Goal: Task Accomplishment & Management: Use online tool/utility

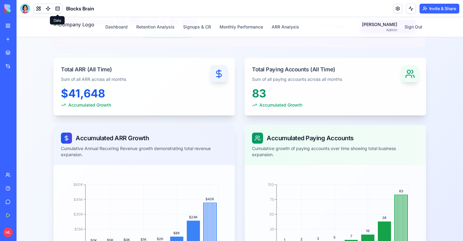
scroll to position [50, 0]
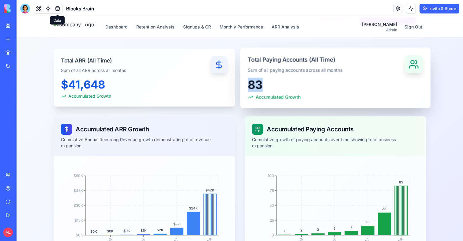
drag, startPoint x: 249, startPoint y: 88, endPoint x: 270, endPoint y: 88, distance: 20.5
click at [270, 88] on div "83" at bounding box center [335, 84] width 175 height 13
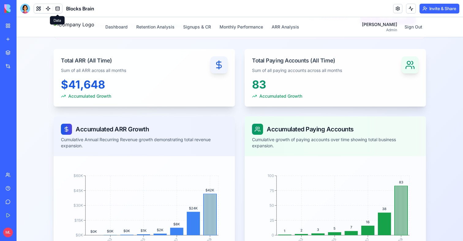
click at [234, 150] on div "Accumulated ARR Growth Cumulative Annual Recurring Revenue growth demonstrating…" at bounding box center [144, 136] width 181 height 40
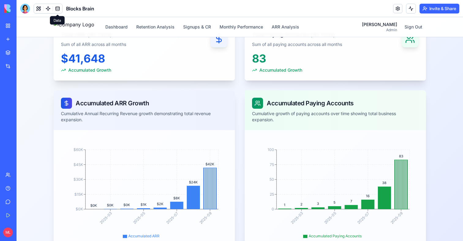
scroll to position [43, 0]
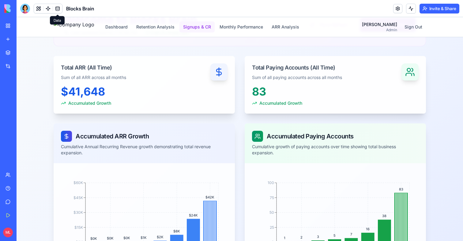
click at [214, 29] on button "Signups & CR" at bounding box center [196, 26] width 35 height 11
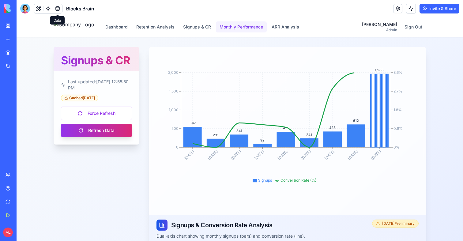
click at [263, 23] on button "Monthly Performance" at bounding box center [241, 26] width 51 height 11
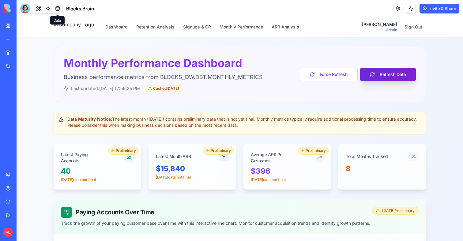
drag, startPoint x: 335, startPoint y: 76, endPoint x: 411, endPoint y: 80, distance: 76.3
click at [411, 81] on div "Force Refresh Refresh Data" at bounding box center [358, 74] width 116 height 13
click at [392, 72] on button "Refresh Data" at bounding box center [388, 74] width 56 height 13
click at [94, 26] on img at bounding box center [74, 27] width 41 height 12
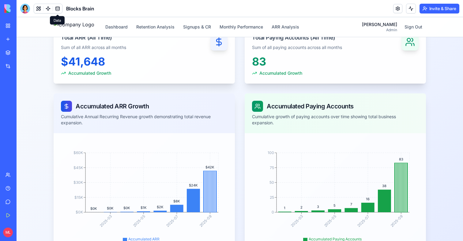
scroll to position [90, 0]
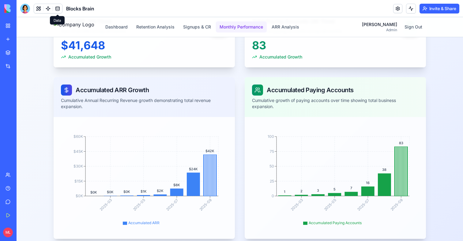
click at [253, 23] on button "Monthly Performance" at bounding box center [241, 26] width 51 height 11
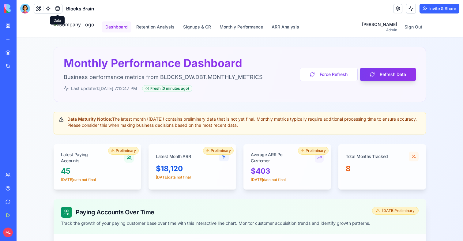
click at [129, 28] on button "Dashboard" at bounding box center [117, 26] width 30 height 11
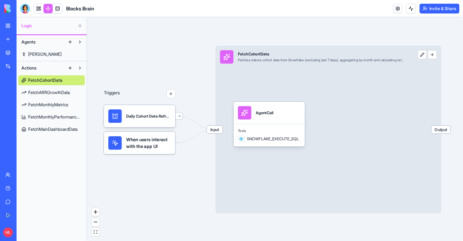
click at [47, 93] on span "FetchARRGrowthData" at bounding box center [49, 92] width 42 height 6
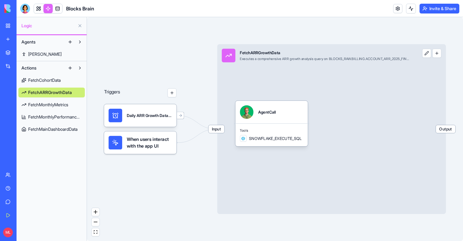
click at [47, 100] on link "FetchMonthlyMetrics" at bounding box center [51, 105] width 66 height 10
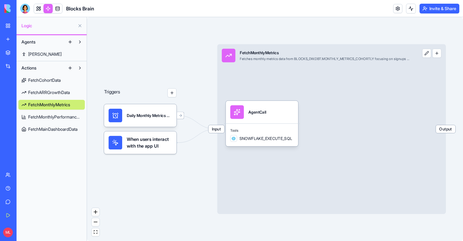
click at [50, 113] on link "FetchMonthlyPerformanceMetrics" at bounding box center [51, 117] width 66 height 10
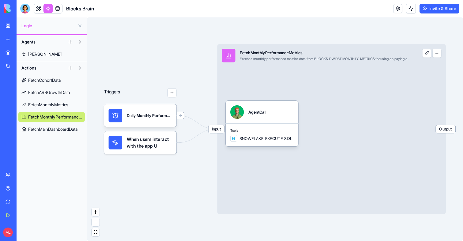
click at [51, 127] on span "FetchMainDashboardData" at bounding box center [52, 129] width 49 height 6
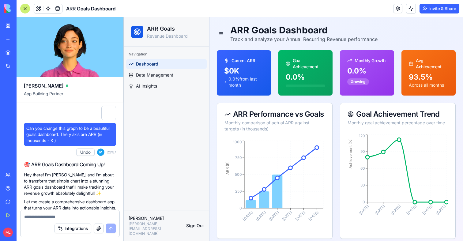
scroll to position [81, 0]
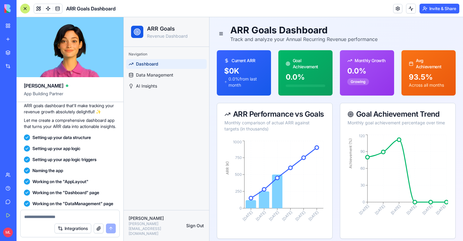
click at [6, 40] on link "New app" at bounding box center [14, 39] width 24 height 12
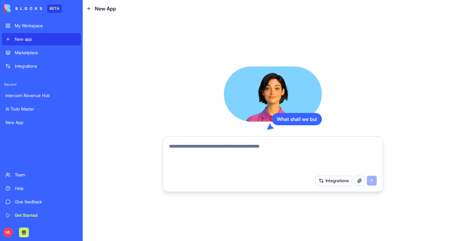
click at [187, 159] on textarea at bounding box center [272, 157] width 207 height 29
type textarea "*"
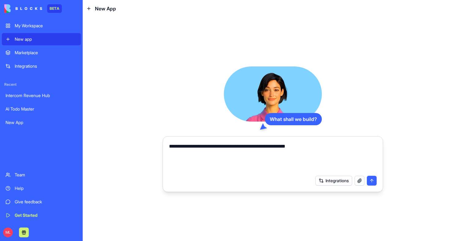
click at [189, 146] on textarea "**********" at bounding box center [272, 157] width 207 height 29
type textarea "**********"
click at [342, 143] on textarea "**********" at bounding box center [272, 157] width 207 height 29
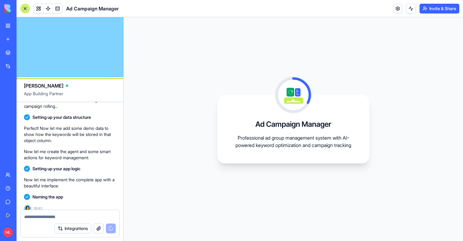
scroll to position [100, 0]
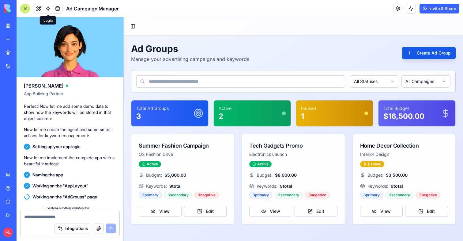
scroll to position [201, 0]
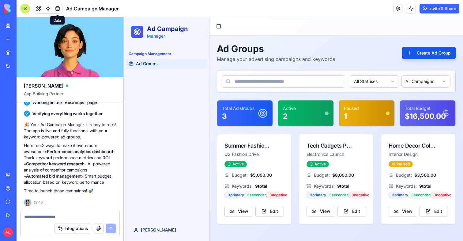
click at [60, 9] on span at bounding box center [57, 8] width 17 height 17
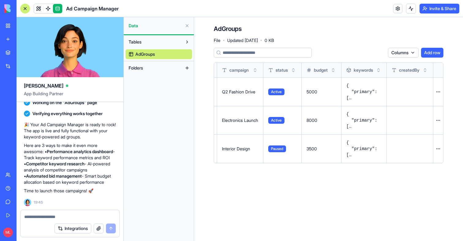
scroll to position [0, 83]
click at [49, 10] on span at bounding box center [47, 8] width 17 height 17
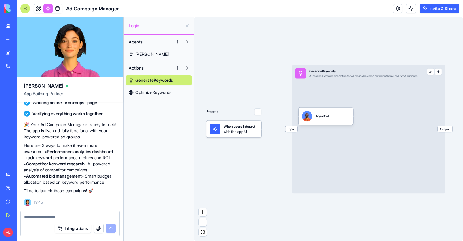
click at [166, 91] on span "OptimizeKeywords" at bounding box center [153, 92] width 36 height 6
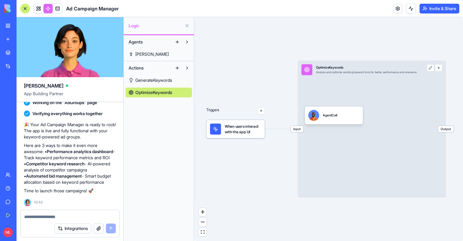
click at [75, 215] on textarea at bounding box center [69, 217] width 91 height 6
type textarea "*"
type textarea "**********"
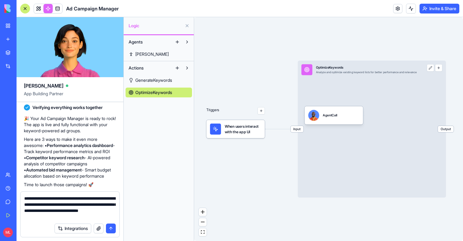
type textarea "**********"
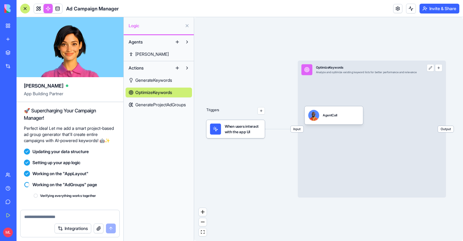
scroll to position [477, 0]
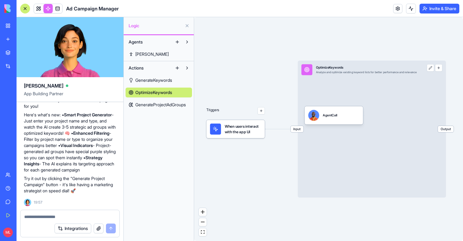
click at [160, 110] on div "Actions GenerateKeywords OptimizeKeywords GenerateProjectAdGroups" at bounding box center [159, 86] width 70 height 50
click at [166, 106] on span "GenerateProjectAdGroups" at bounding box center [160, 105] width 50 height 6
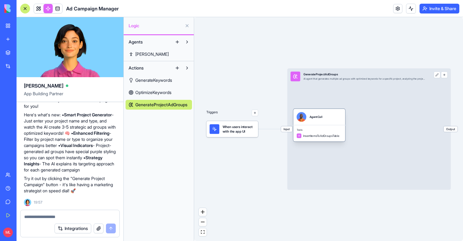
click at [327, 129] on span "Tools" at bounding box center [318, 130] width 45 height 3
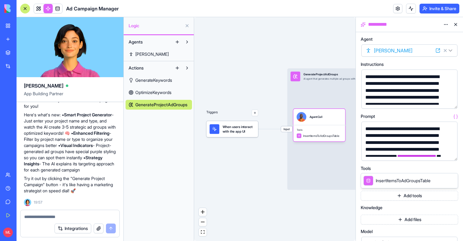
click at [449, 152] on button "button" at bounding box center [451, 155] width 10 height 10
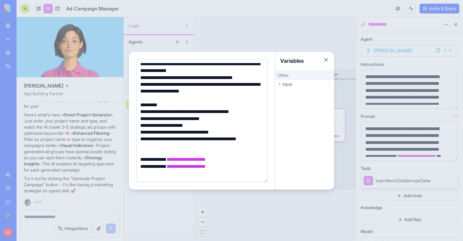
scroll to position [87, 0]
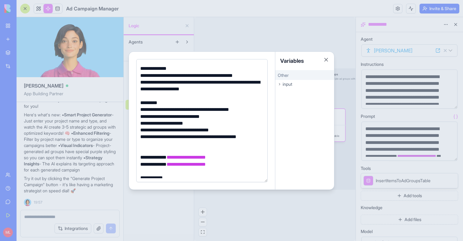
click at [251, 87] on div "**********" at bounding box center [200, 86] width 125 height 14
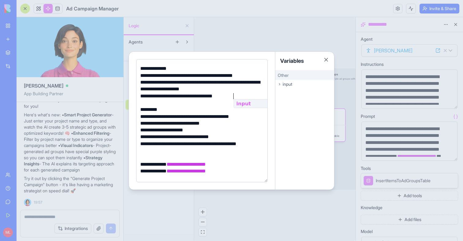
click at [190, 97] on div "**********" at bounding box center [200, 96] width 125 height 7
click at [258, 98] on div "**********" at bounding box center [200, 96] width 125 height 7
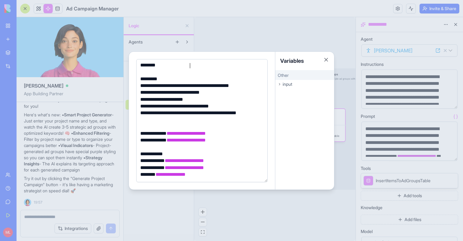
scroll to position [124, 0]
click at [219, 46] on div at bounding box center [231, 120] width 463 height 241
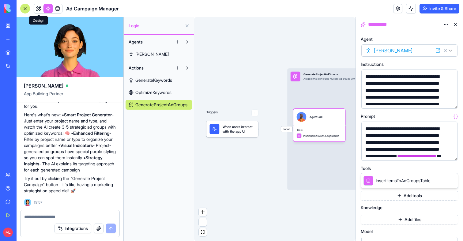
click at [35, 12] on span at bounding box center [38, 8] width 17 height 17
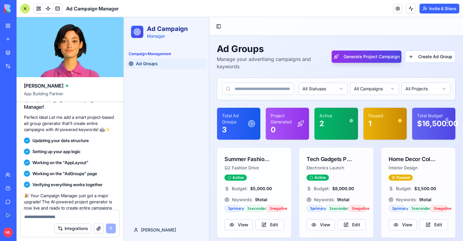
scroll to position [350, 0]
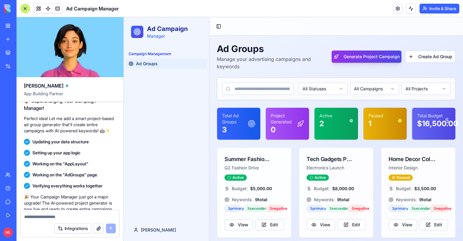
click at [60, 6] on span at bounding box center [57, 8] width 17 height 17
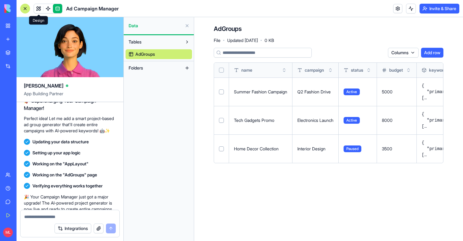
click at [32, 10] on div "Ad Campaign Manager" at bounding box center [69, 9] width 99 height 10
click at [35, 10] on link at bounding box center [38, 8] width 9 height 9
click at [35, 10] on button at bounding box center [38, 8] width 9 height 9
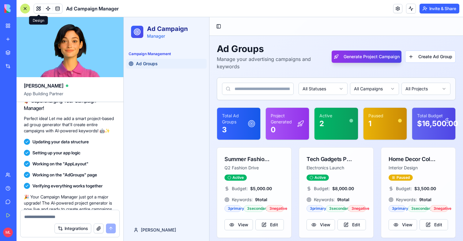
click at [22, 10] on div at bounding box center [25, 9] width 10 height 10
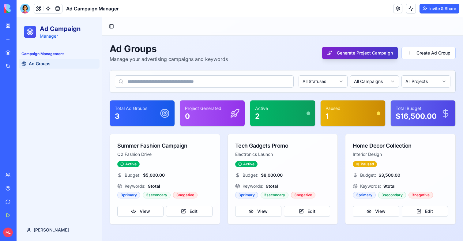
click at [339, 54] on button "Generate Project Campaign" at bounding box center [360, 53] width 76 height 12
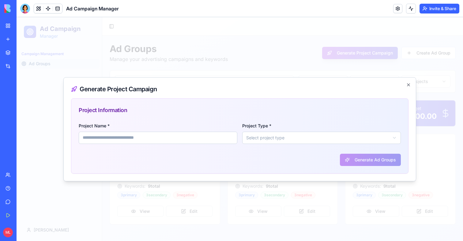
click at [114, 134] on input "Project Name *" at bounding box center [158, 138] width 158 height 12
type input "**********"
click at [238, 139] on div "**********" at bounding box center [240, 133] width 322 height 22
click at [246, 139] on body "**********" at bounding box center [240, 129] width 446 height 224
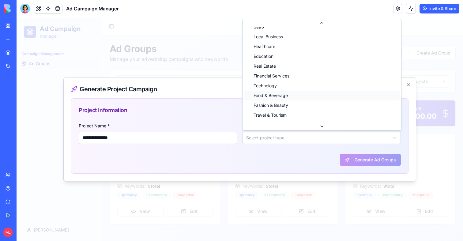
scroll to position [2, 0]
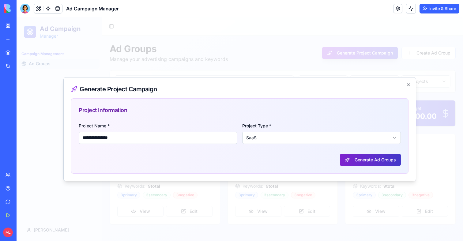
click at [362, 157] on button "Generate Ad Groups" at bounding box center [370, 160] width 61 height 12
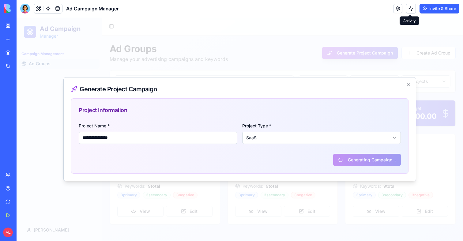
click at [406, 13] on button at bounding box center [411, 9] width 10 height 10
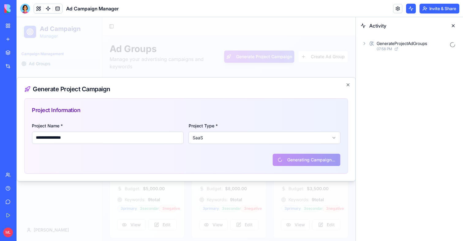
click at [406, 44] on div "GenerateProjectAdGroups" at bounding box center [401, 43] width 50 height 6
click at [404, 68] on div "AgentCall" at bounding box center [395, 70] width 18 height 6
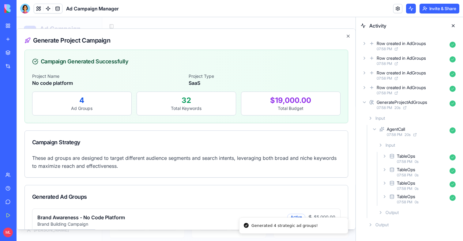
click at [403, 87] on div "Row created in AdGroups" at bounding box center [400, 87] width 49 height 6
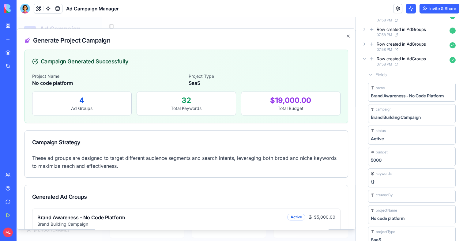
scroll to position [42, 0]
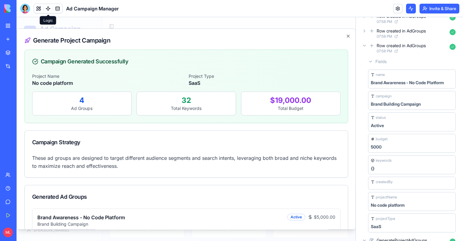
click at [46, 11] on link at bounding box center [47, 8] width 9 height 9
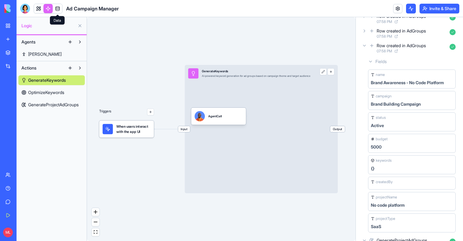
click at [56, 11] on link at bounding box center [57, 8] width 9 height 9
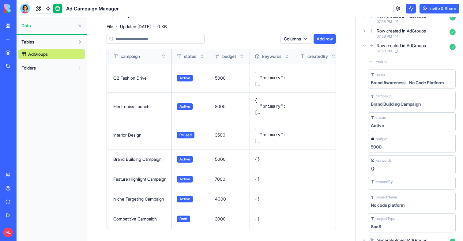
scroll to position [14, 0]
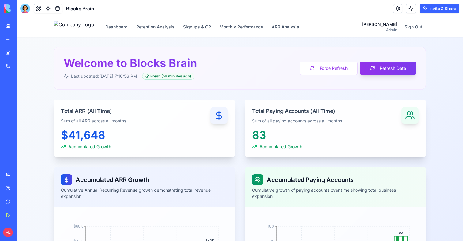
scroll to position [50, 0]
